Goal: Task Accomplishment & Management: Complete application form

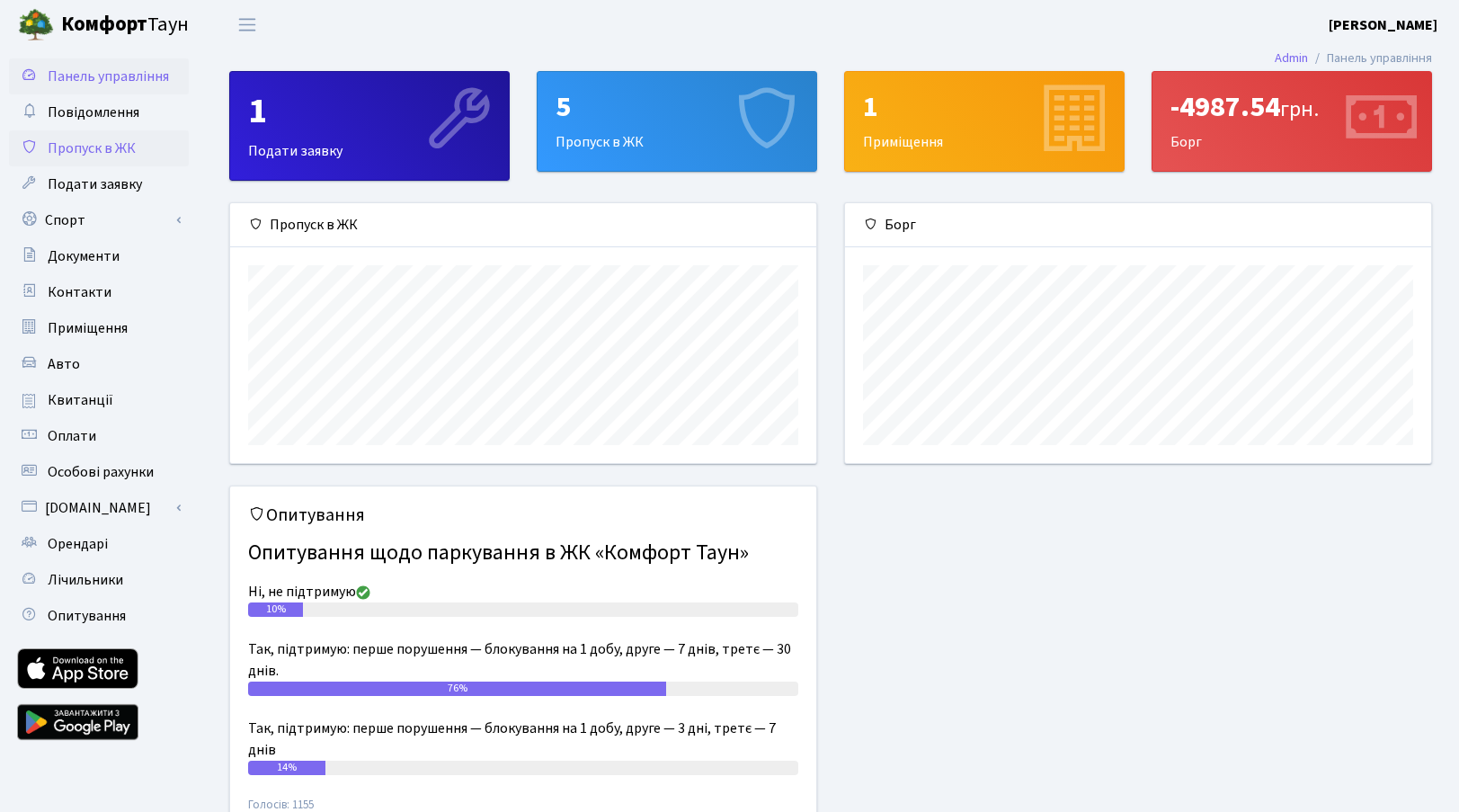
scroll to position [260, 586]
click at [109, 140] on span "Пропуск в ЖК" at bounding box center [92, 149] width 88 height 20
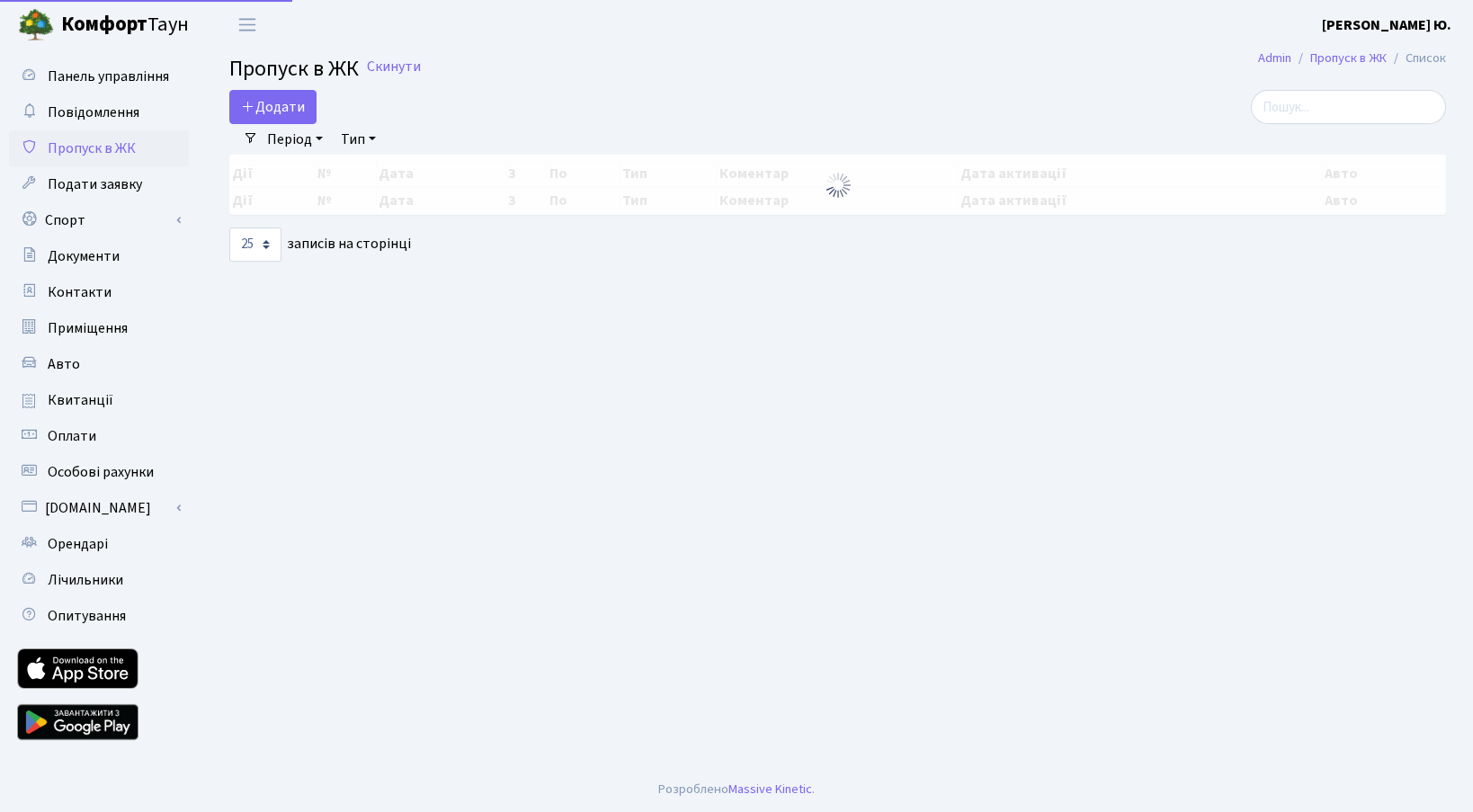
select select "25"
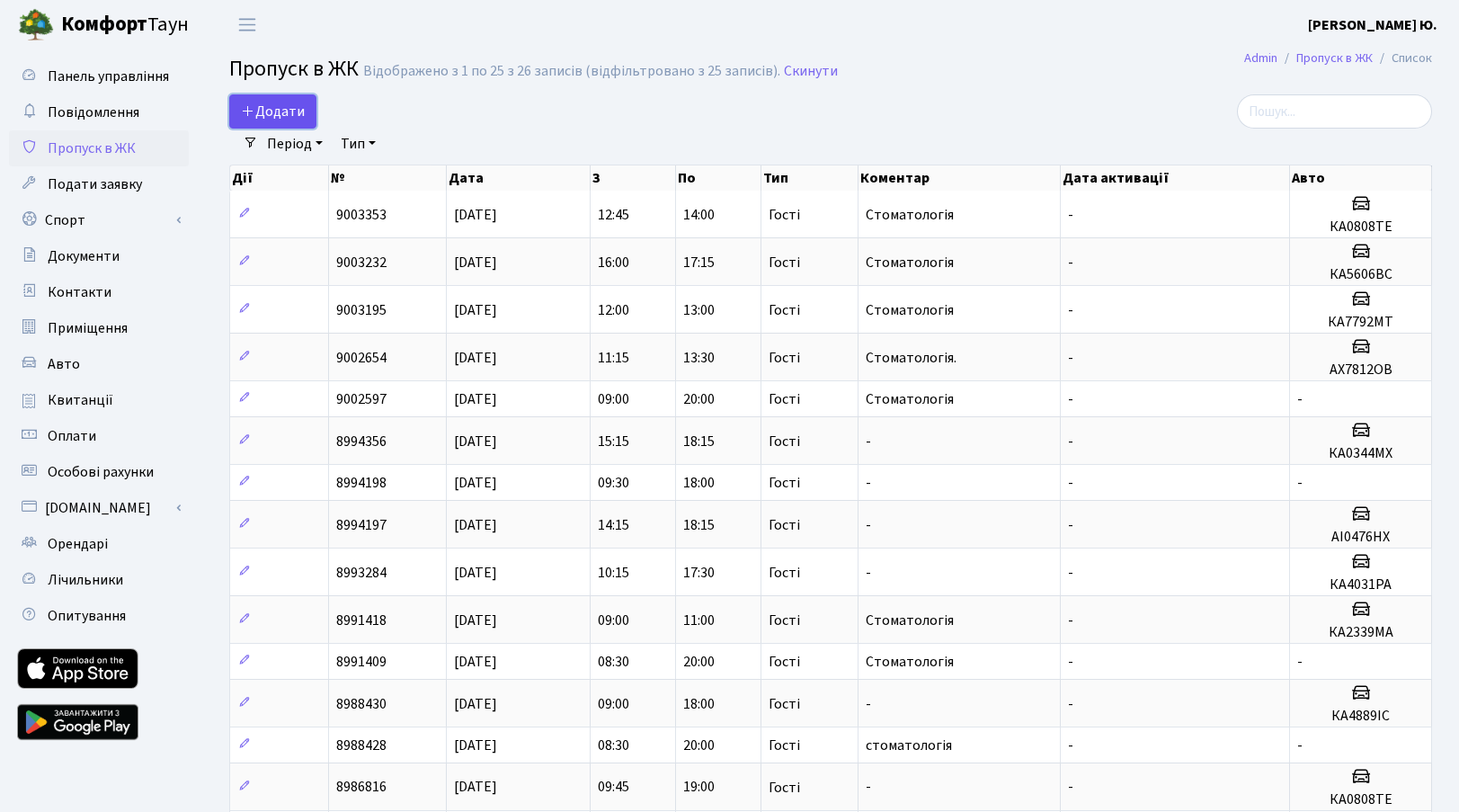
click at [263, 106] on span "Додати" at bounding box center [273, 111] width 63 height 20
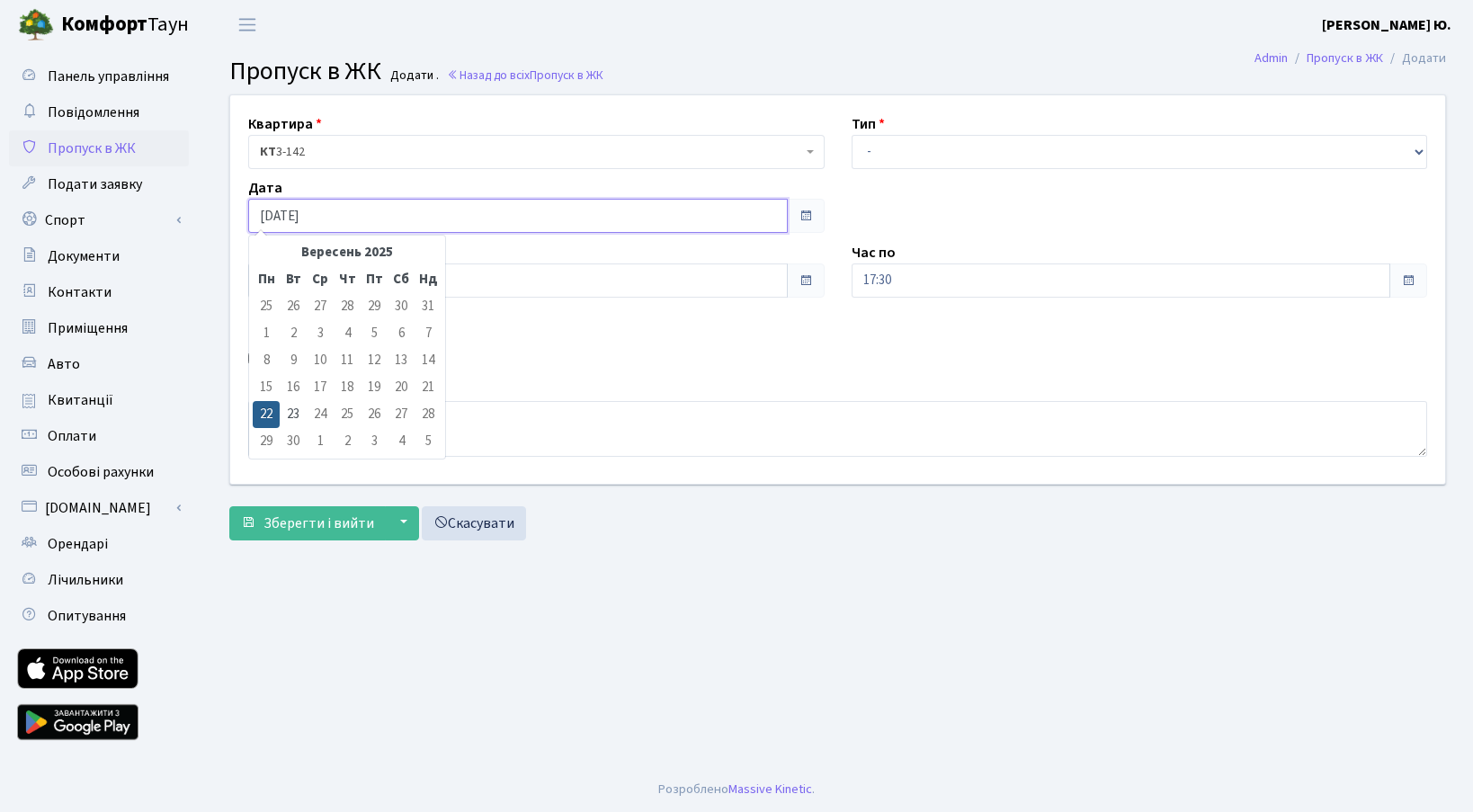
click at [326, 217] on input "[DATE]" at bounding box center [518, 216] width 539 height 34
click at [485, 285] on input "16:15" at bounding box center [518, 281] width 539 height 34
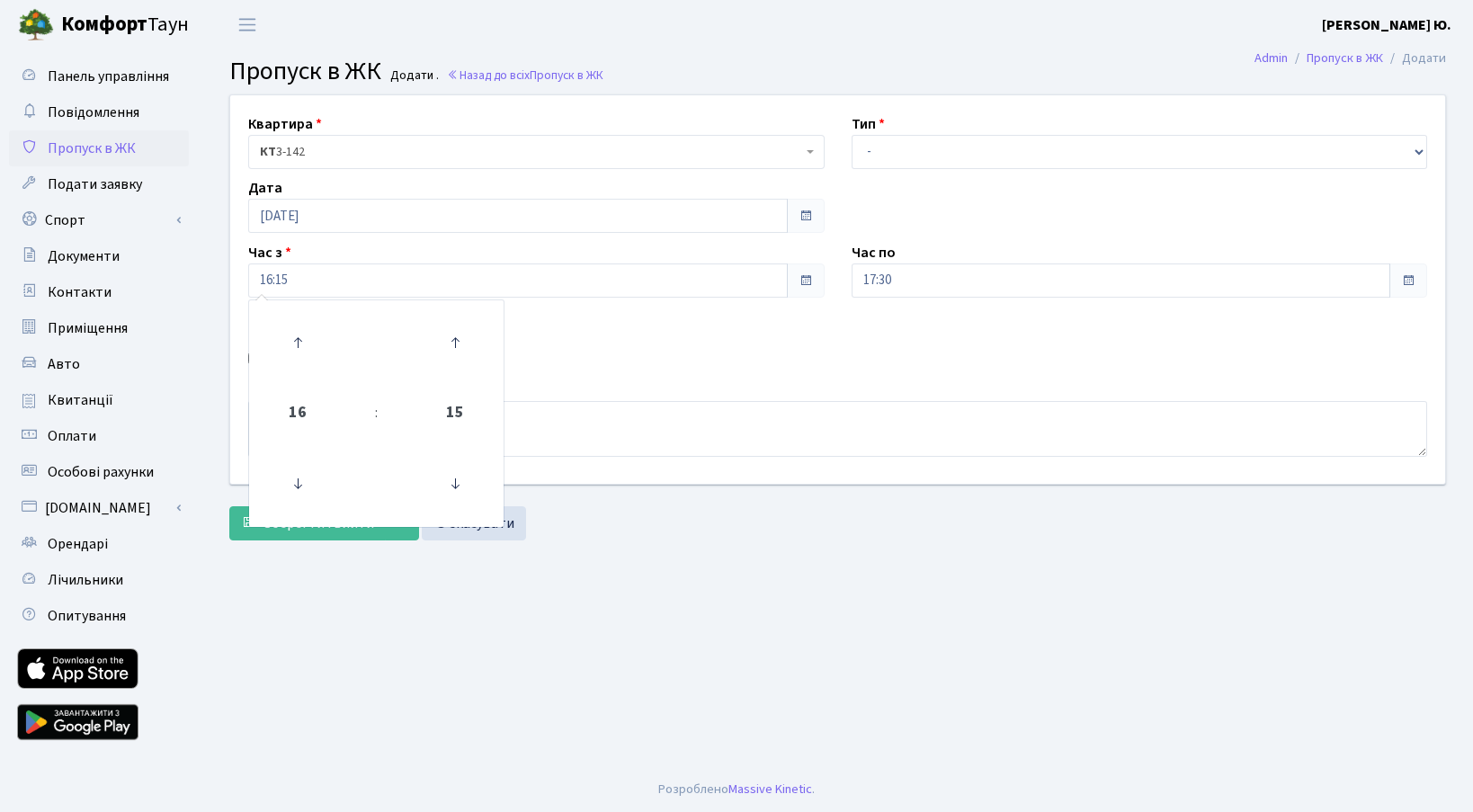
click at [887, 133] on div "Тип - Доставка Таксі Гості Сервіс" at bounding box center [1140, 141] width 604 height 56
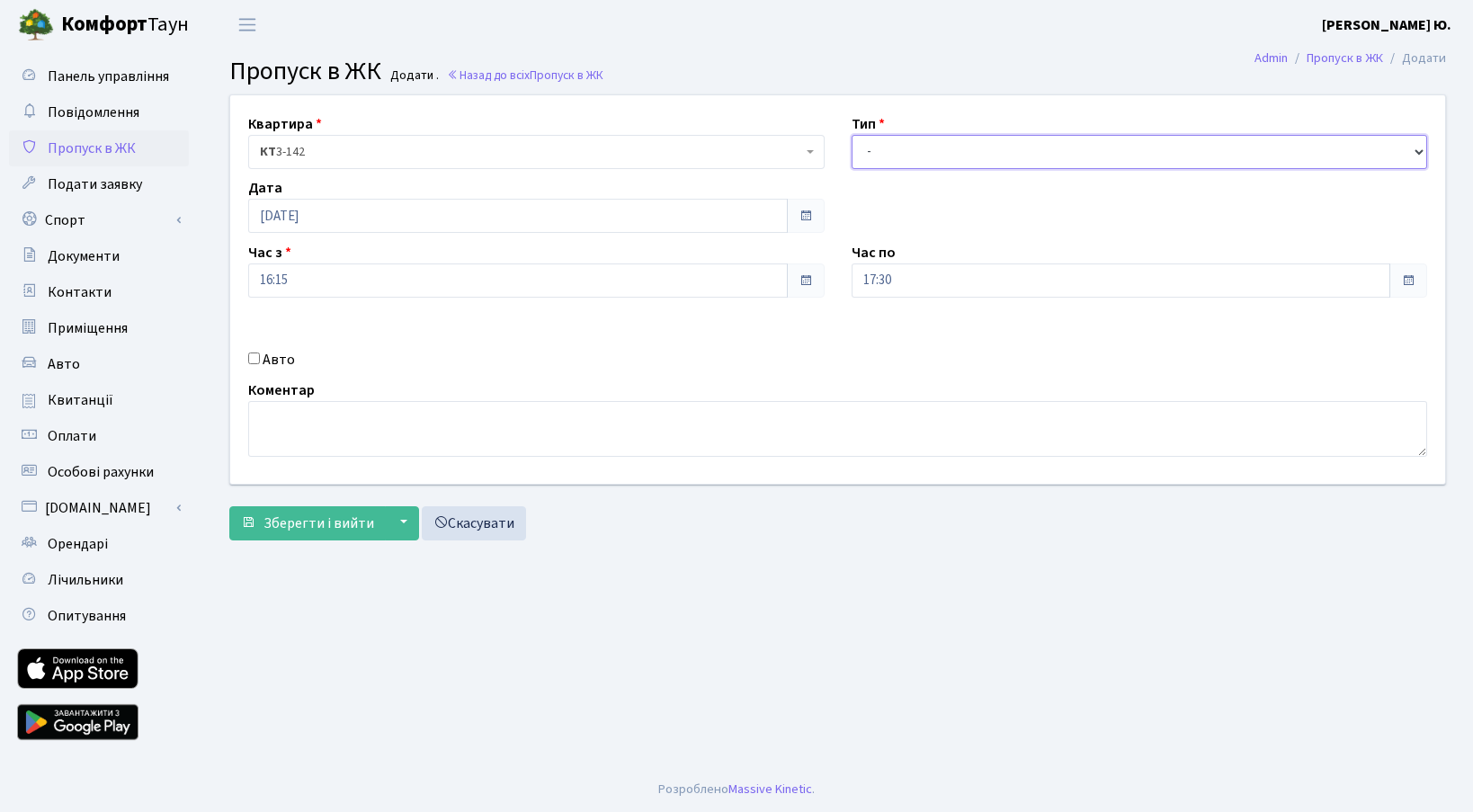
click at [898, 155] on select "- Доставка Таксі Гості Сервіс" at bounding box center [1140, 152] width 577 height 34
select select "3"
click at [852, 135] on select "- Доставка Таксі Гості Сервіс" at bounding box center [1140, 152] width 577 height 34
click at [944, 273] on input "17:30" at bounding box center [1121, 281] width 539 height 34
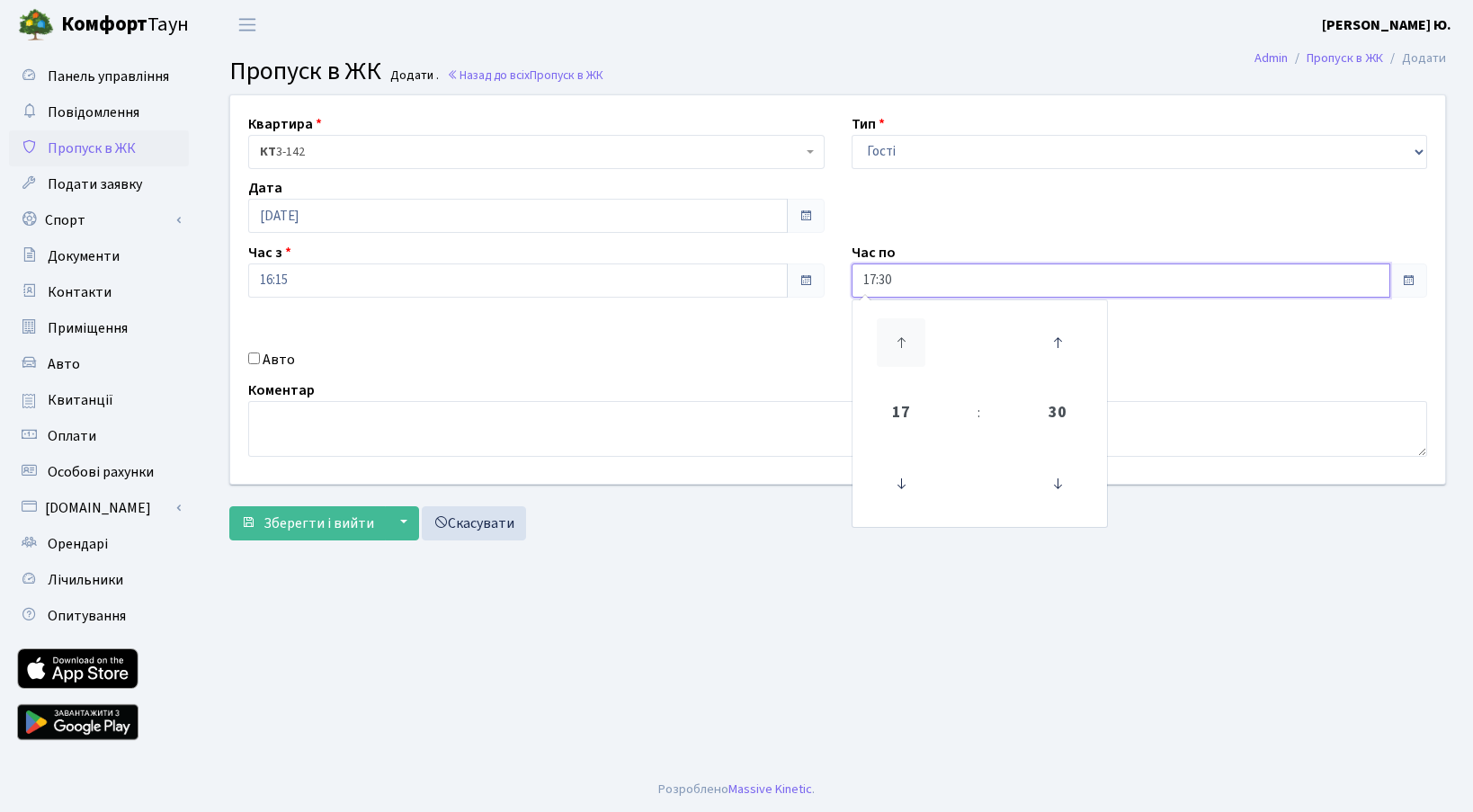
click at [896, 352] on icon at bounding box center [901, 343] width 49 height 49
click at [906, 355] on icon at bounding box center [901, 343] width 49 height 49
type input "19:30"
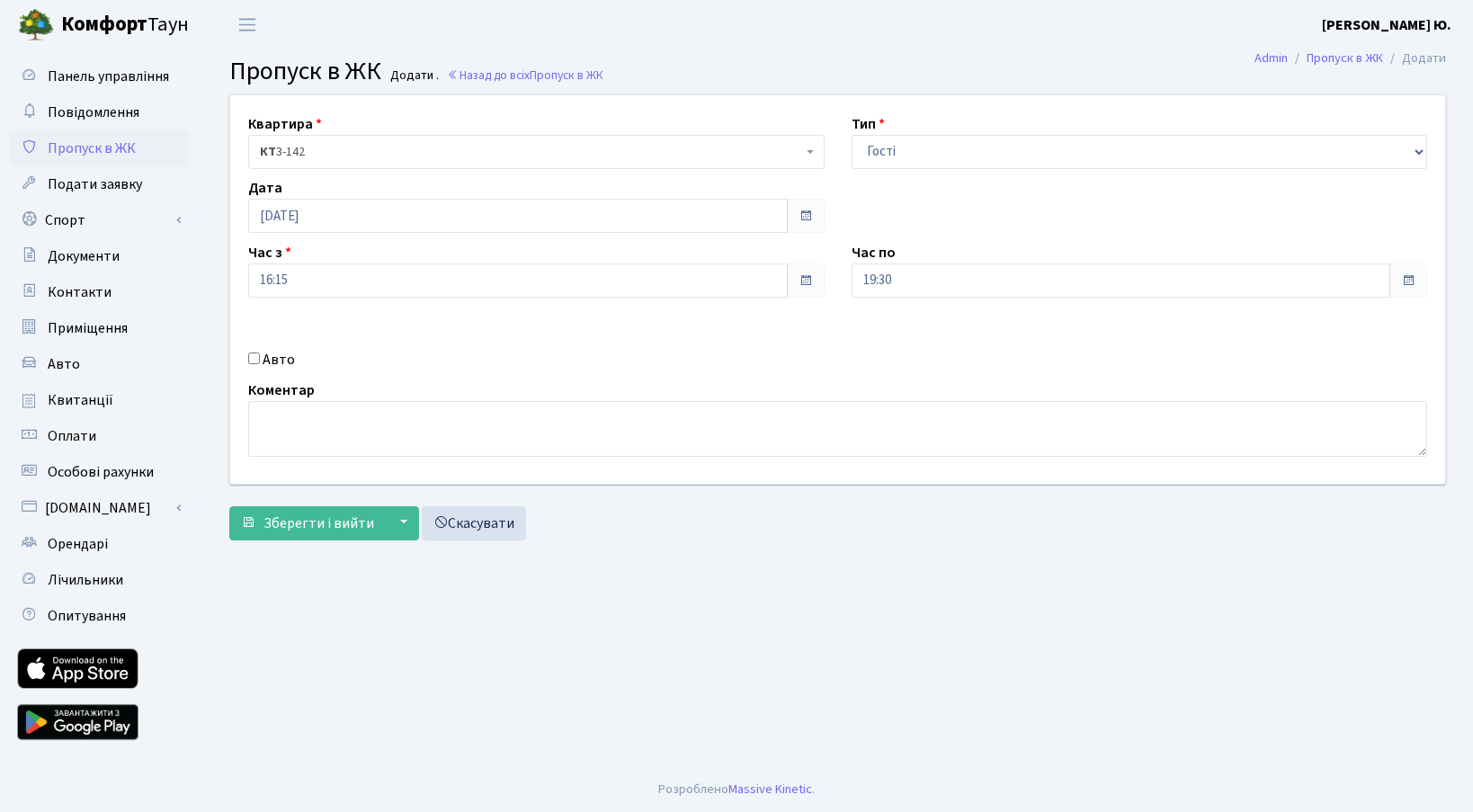
click at [257, 362] on input "Авто" at bounding box center [254, 358] width 12 height 12
checkbox input "true"
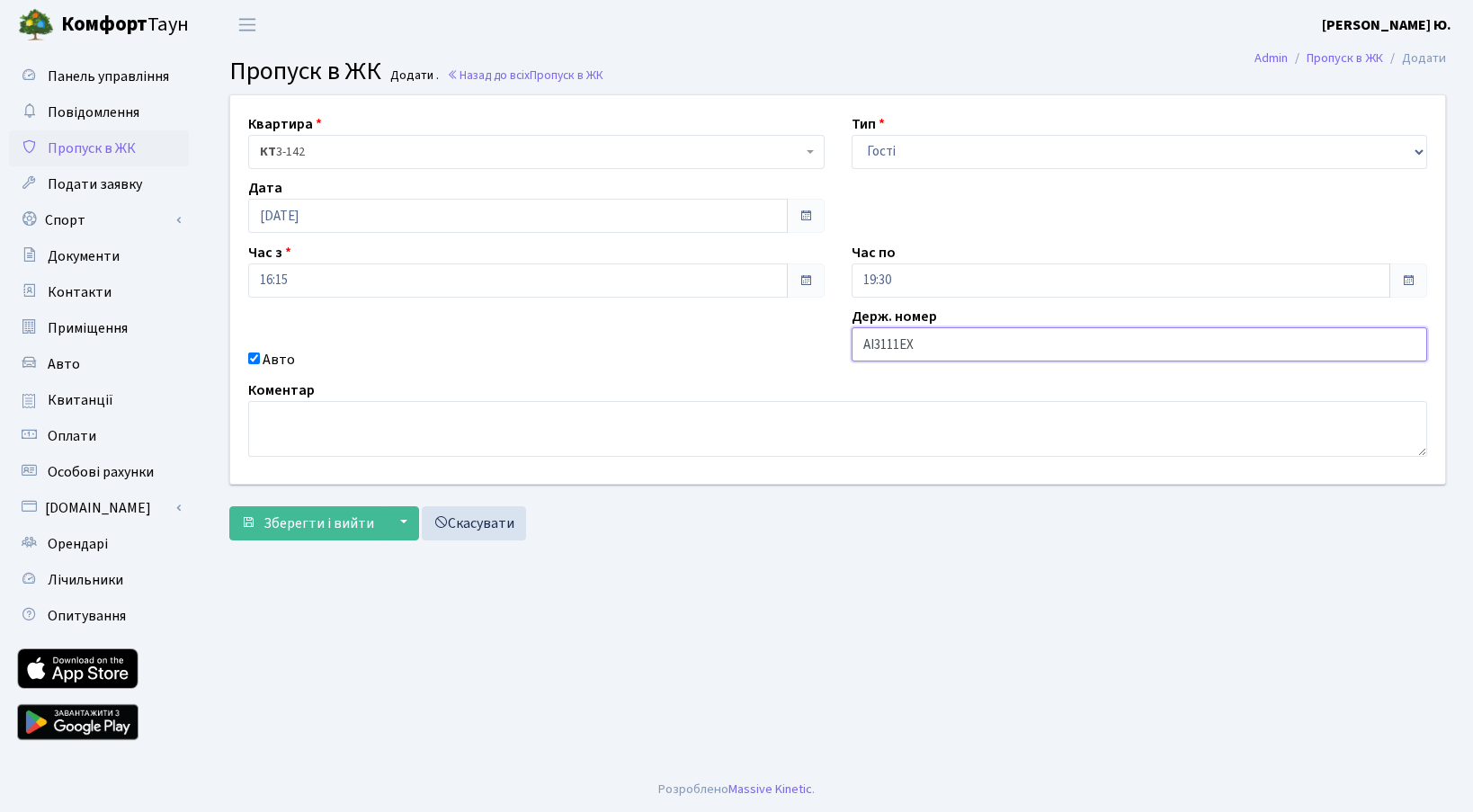
type input "АІ3111ЕХ"
click at [382, 430] on textarea at bounding box center [838, 430] width 1179 height 56
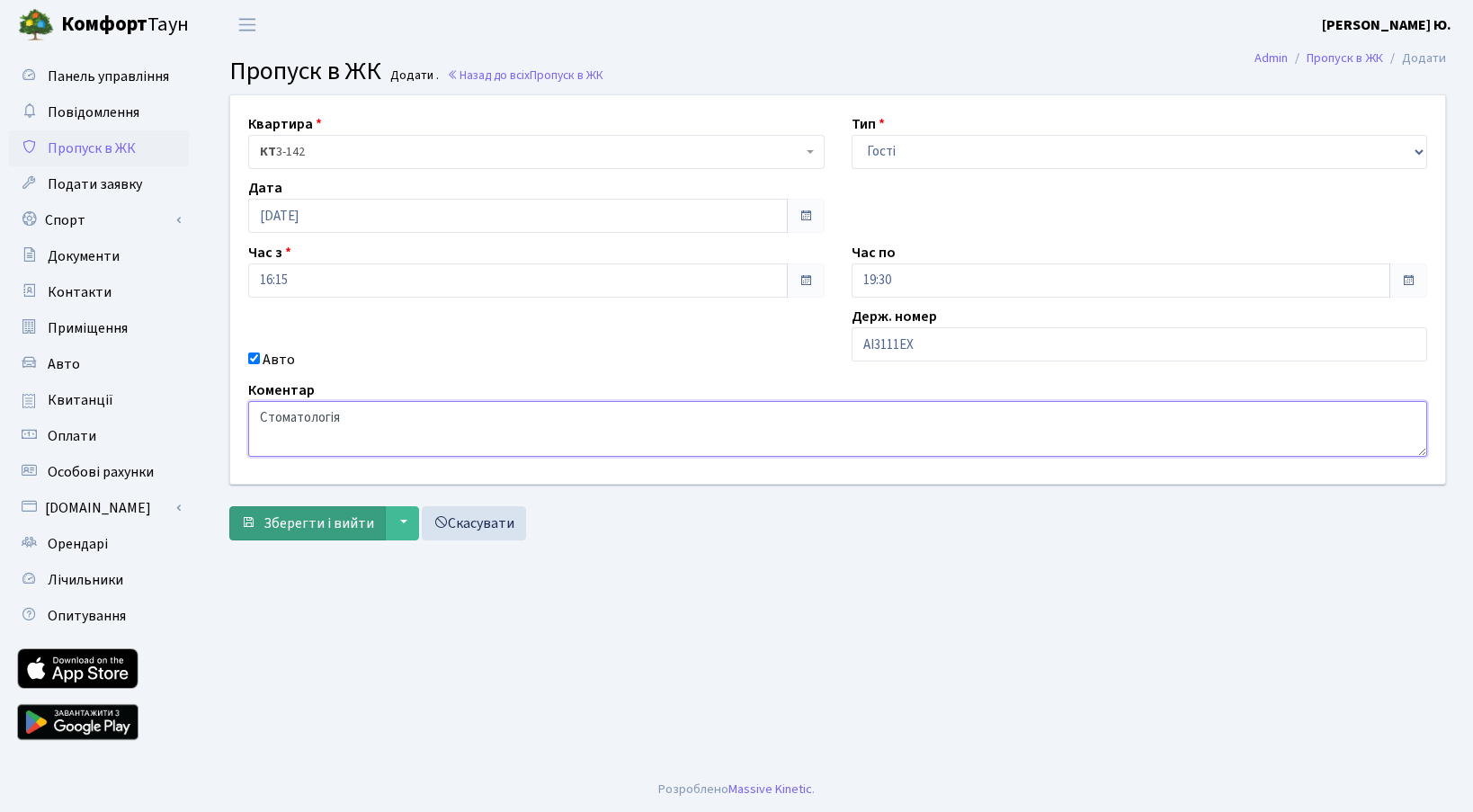
type textarea "Стоматологія"
click at [289, 517] on span "Зберегти і вийти" at bounding box center [319, 524] width 111 height 20
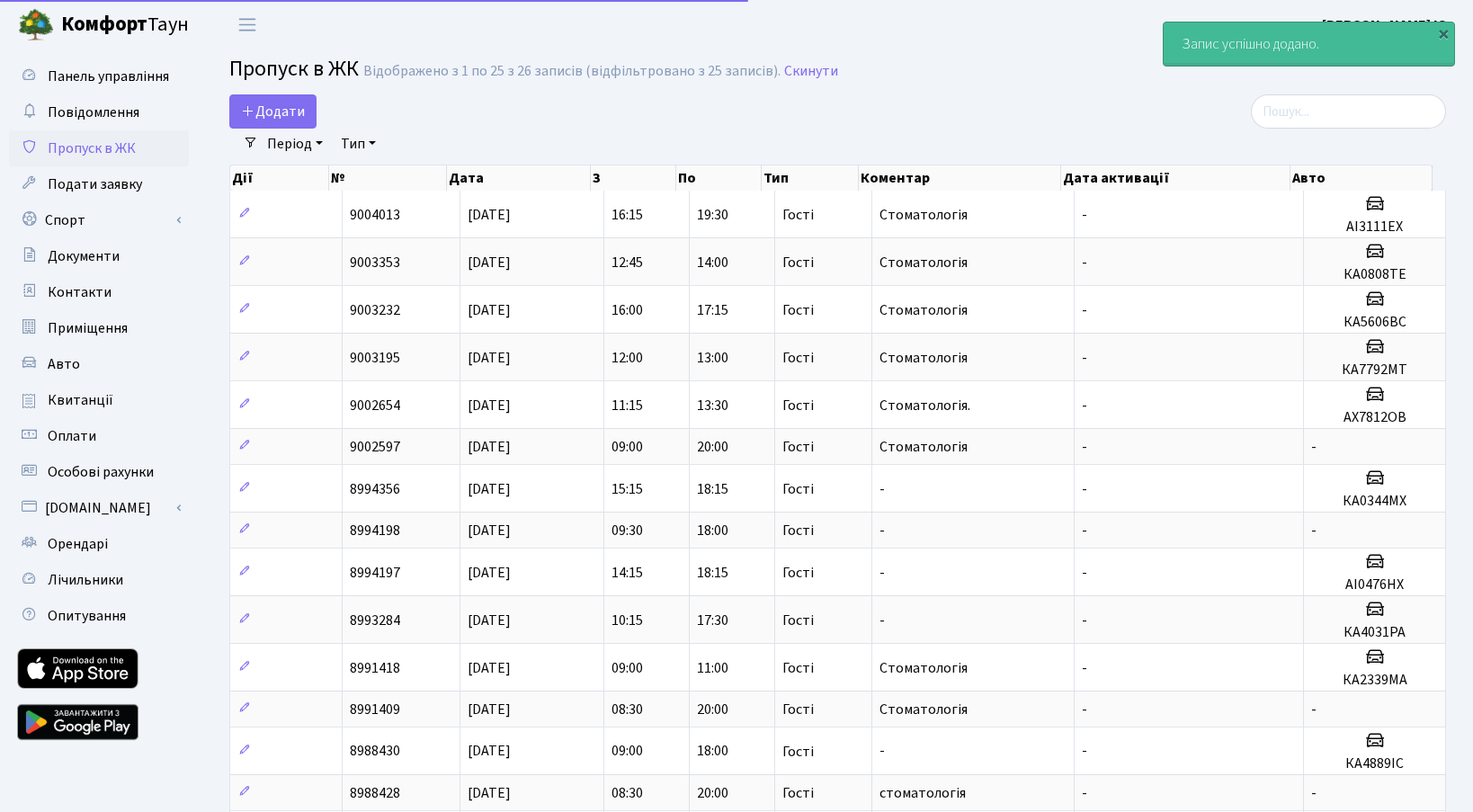
select select "25"
